Goal: Task Accomplishment & Management: Complete application form

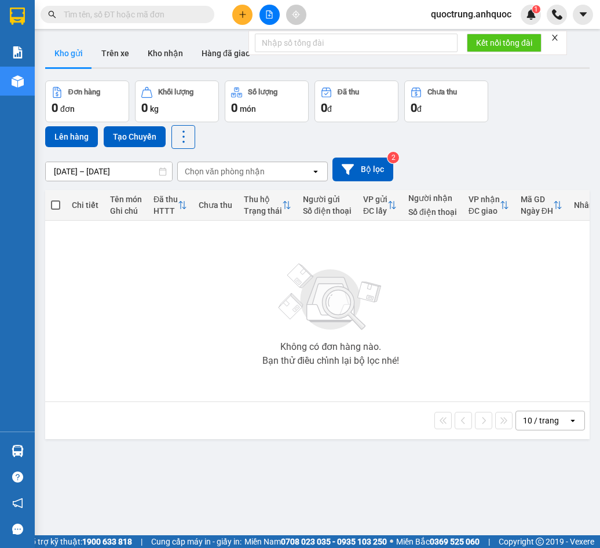
click at [559, 36] on icon "close" at bounding box center [555, 38] width 8 height 8
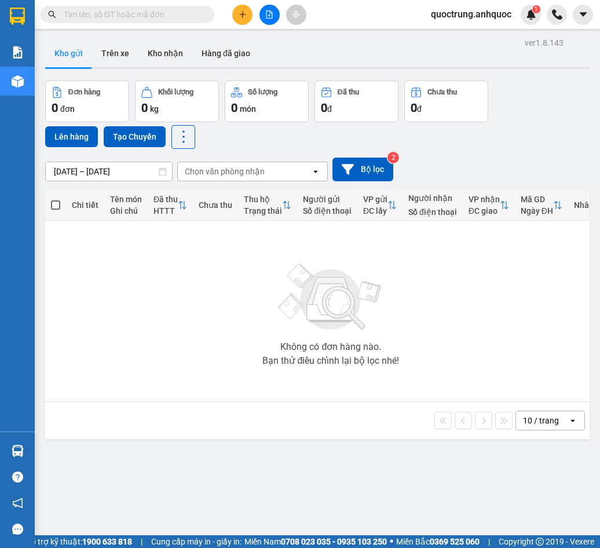
click at [499, 17] on span "quoctrung.anhquoc" at bounding box center [471, 14] width 99 height 14
click at [489, 34] on span "Đăng xuất" at bounding box center [476, 36] width 76 height 13
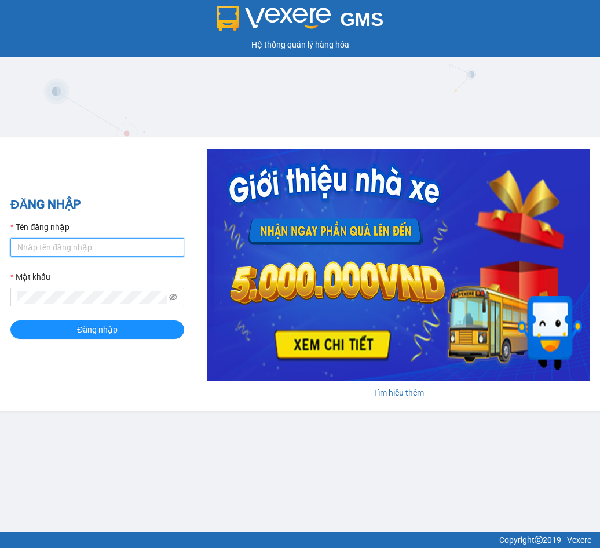
type input "minhnhut.anhquoc"
click at [98, 243] on input "minhnhut.anhquoc" at bounding box center [97, 247] width 174 height 19
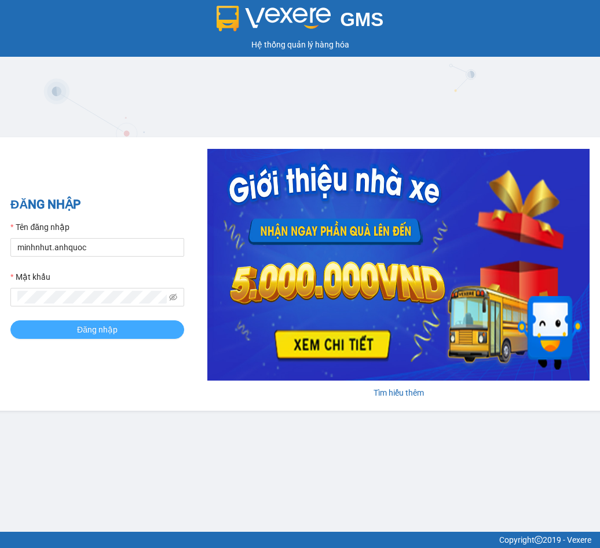
click at [38, 324] on button "Đăng nhập" at bounding box center [97, 329] width 174 height 19
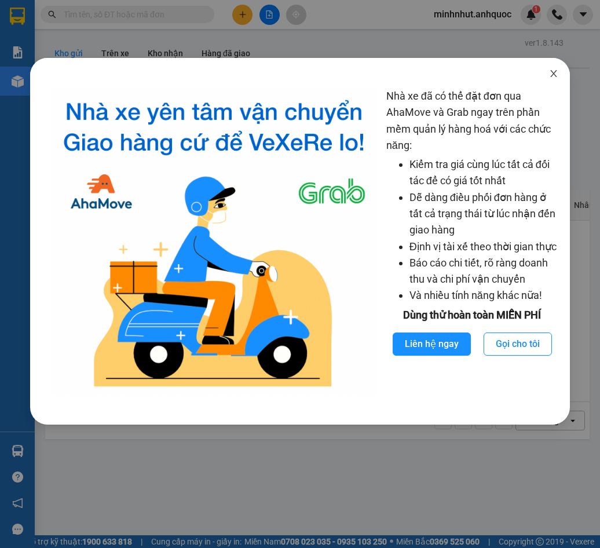
click at [559, 76] on span "Close" at bounding box center [553, 74] width 32 height 32
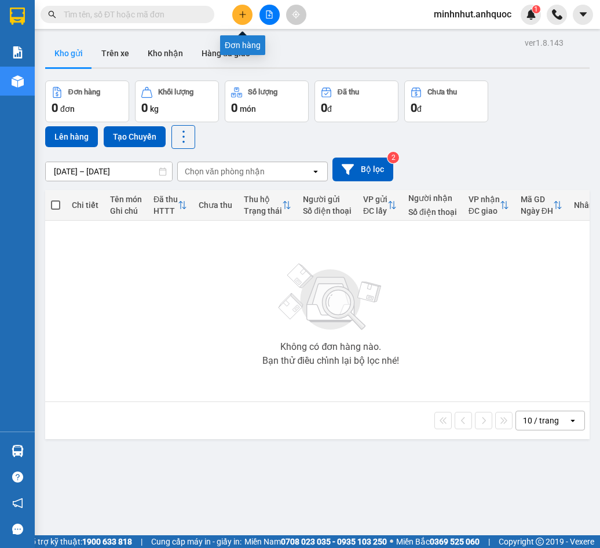
click at [252, 13] on button at bounding box center [242, 15] width 20 height 20
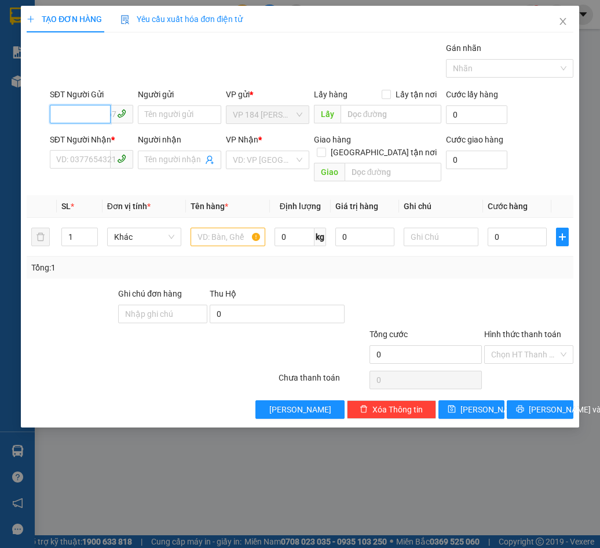
click at [85, 111] on input "SĐT Người Gửi" at bounding box center [80, 114] width 61 height 19
click at [119, 142] on div "0779330362 - CHỊ [PERSON_NAME]" at bounding box center [121, 137] width 129 height 13
type input "0779330362"
type input "CHỊ [PERSON_NAME]"
type input "0773030707"
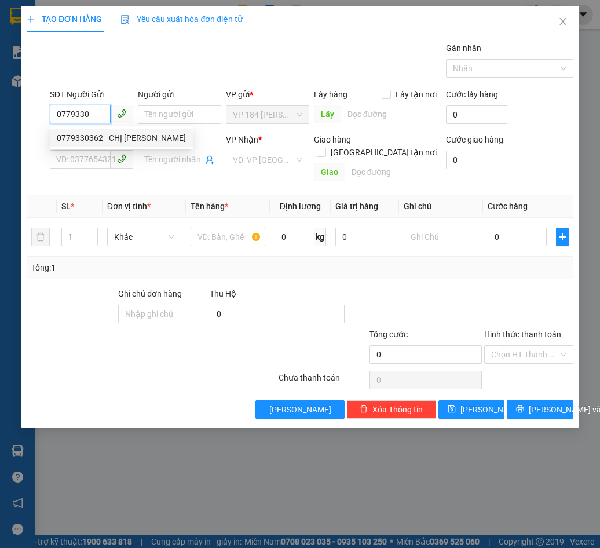
type input "CHỊ TRÂM"
type input "VPBR"
type input "TTTM VP"
type input "120.000"
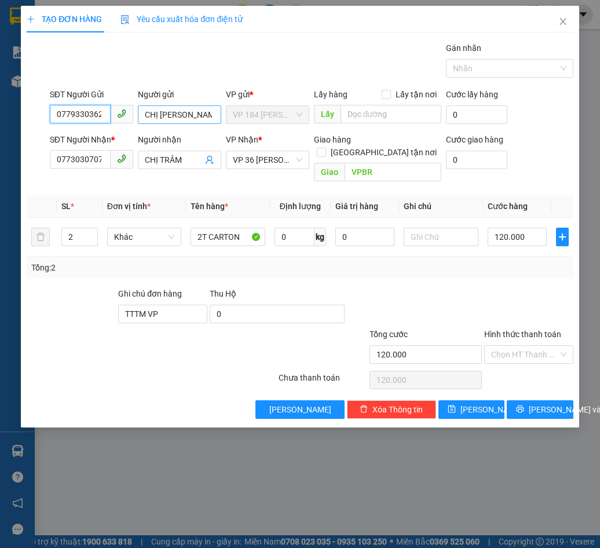
type input "0779330362"
click at [192, 116] on input "CHỊ [PERSON_NAME]" at bounding box center [179, 114] width 83 height 19
type input "C"
type input "T"
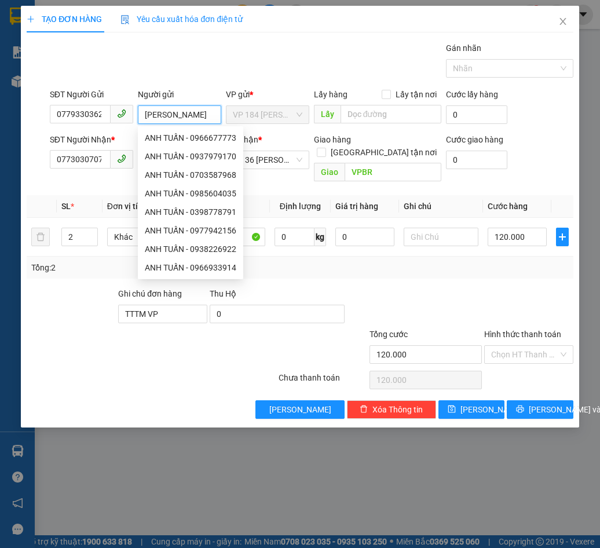
type input "[PERSON_NAME]"
click at [63, 374] on div at bounding box center [150, 379] width 251 height 23
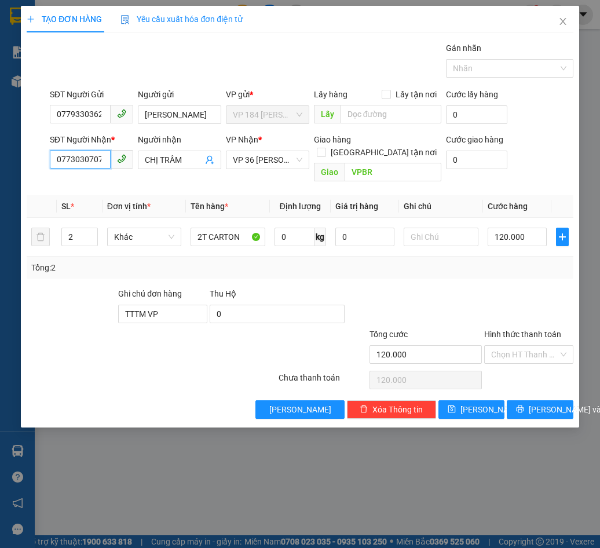
click at [101, 160] on input "0773030707" at bounding box center [80, 159] width 61 height 19
click at [106, 181] on div "0798648152 - CHỊ [PERSON_NAME]" at bounding box center [121, 183] width 129 height 13
type input "0798648152"
type input "CHỊ [PERSON_NAME]"
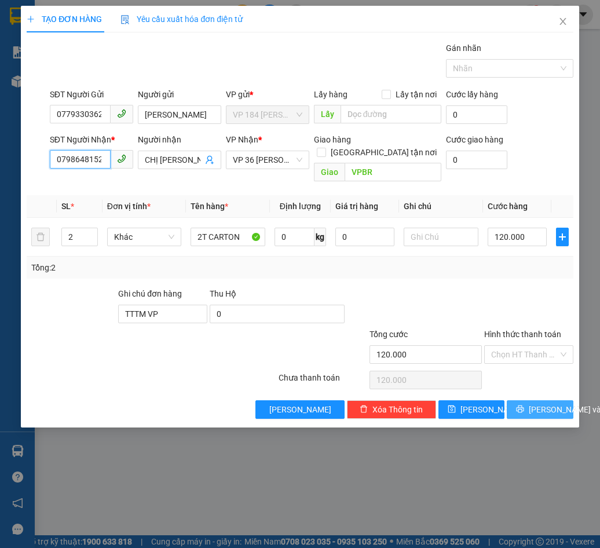
type input "0798648152"
click at [538, 403] on span "[PERSON_NAME] và In" at bounding box center [569, 409] width 81 height 13
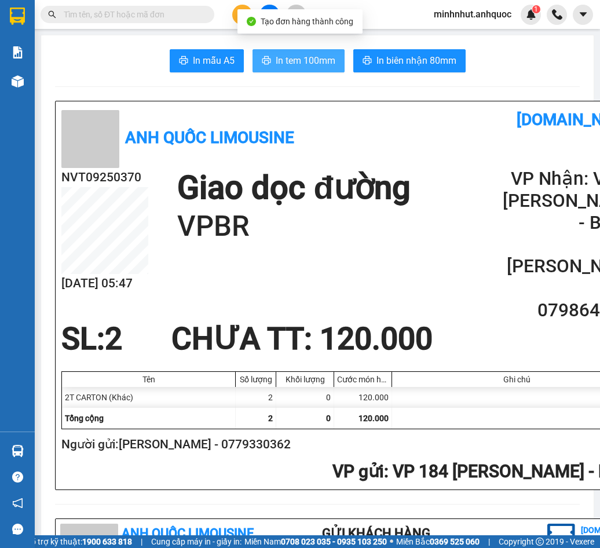
click at [326, 69] on button "In tem 100mm" at bounding box center [298, 60] width 92 height 23
click at [283, 64] on span "In tem 100mm" at bounding box center [306, 60] width 60 height 14
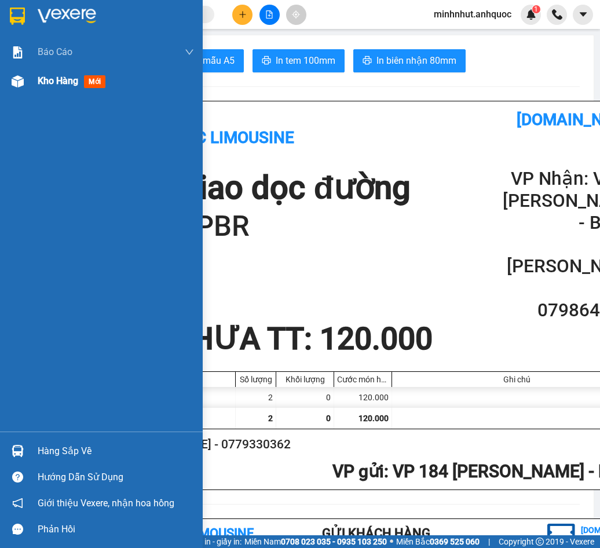
click at [44, 78] on span "Kho hàng" at bounding box center [58, 80] width 41 height 11
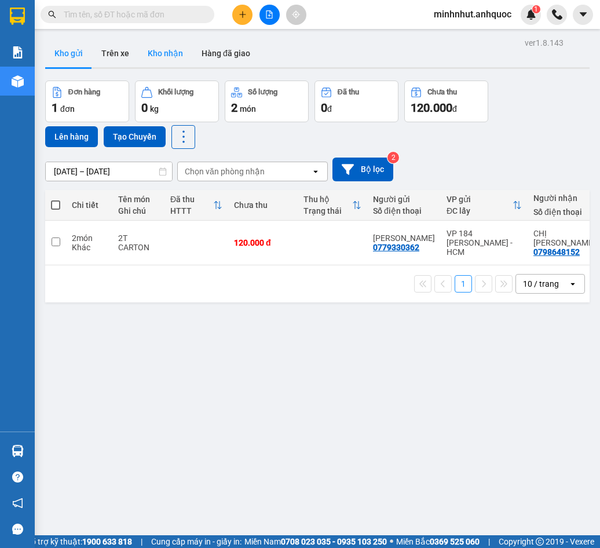
click at [154, 52] on button "Kho nhận" at bounding box center [165, 53] width 54 height 28
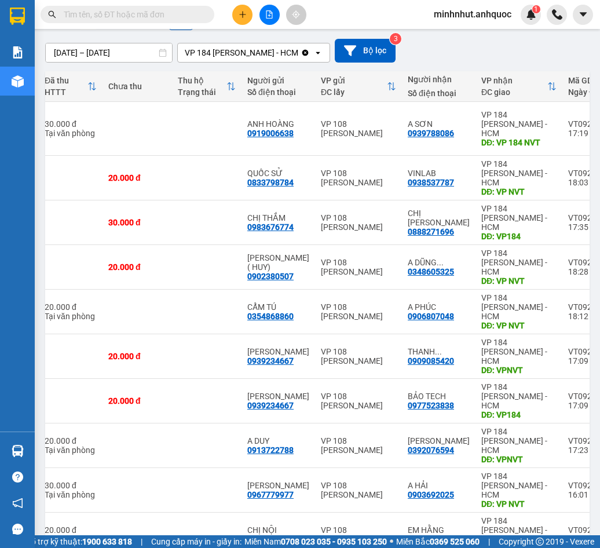
scroll to position [0, 126]
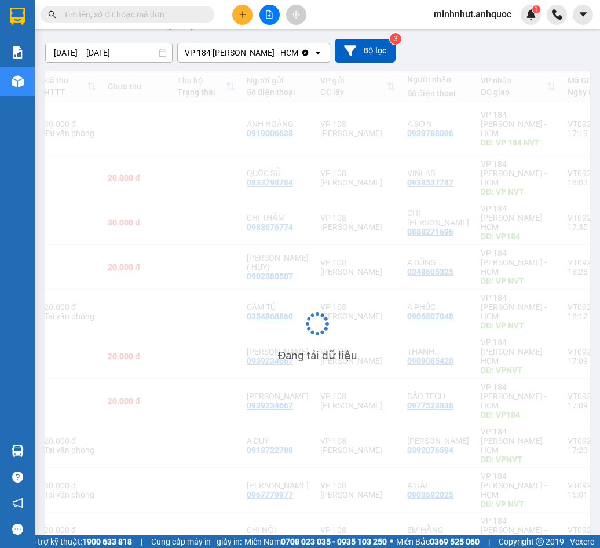
scroll to position [53, 0]
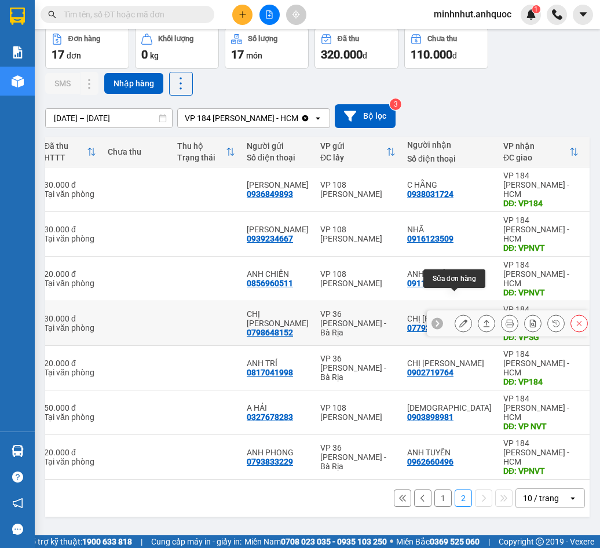
click at [456, 313] on button at bounding box center [463, 323] width 16 height 20
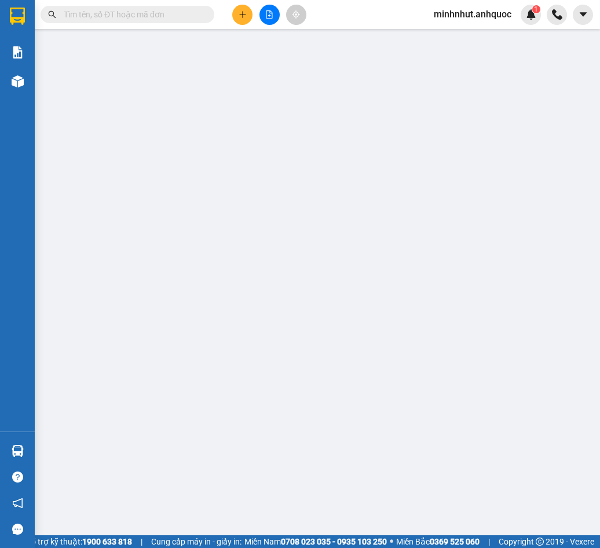
type input "0798648152"
type input "CHỊ [PERSON_NAME]"
type input "0779330362"
type input "CHỊ [PERSON_NAME]"
type input "VPSG"
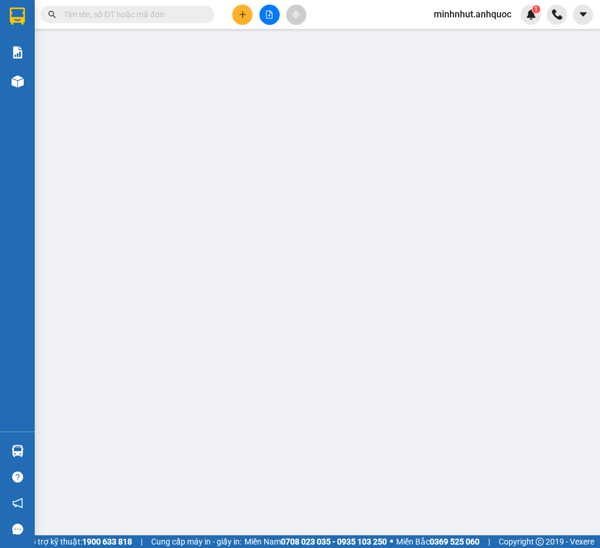
type input "30.000"
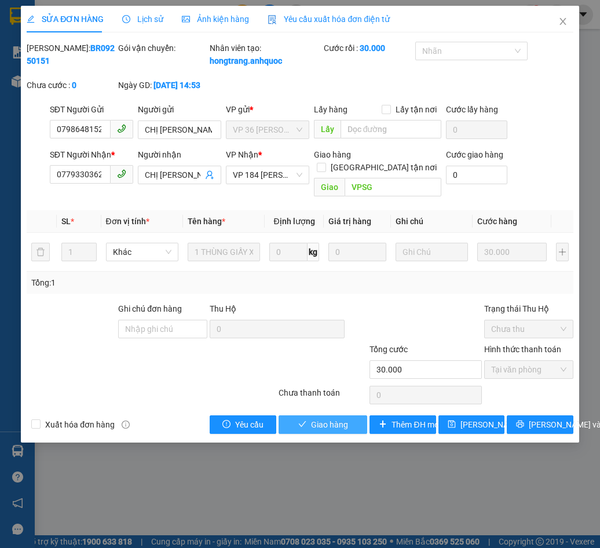
click at [326, 429] on span "Giao hàng" at bounding box center [329, 424] width 37 height 13
